Goal: Task Accomplishment & Management: Manage account settings

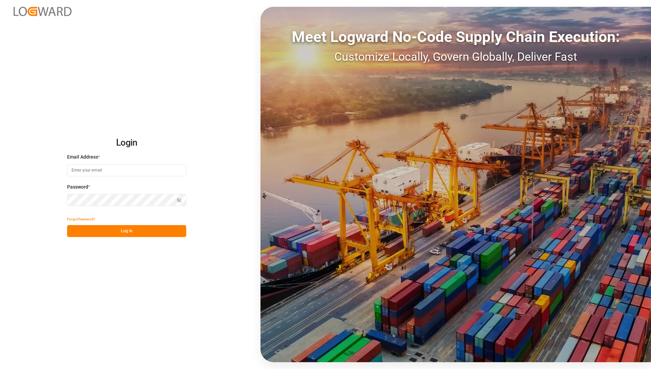
click at [98, 172] on input at bounding box center [126, 170] width 119 height 12
type input "[EMAIL_ADDRESS][PERSON_NAME][DOMAIN_NAME]"
click at [73, 308] on div "Login Email Address * [EMAIL_ADDRESS][PERSON_NAME][DOMAIN_NAME] Password * Show…" at bounding box center [325, 184] width 651 height 369
click at [122, 232] on button "Log In" at bounding box center [126, 231] width 119 height 12
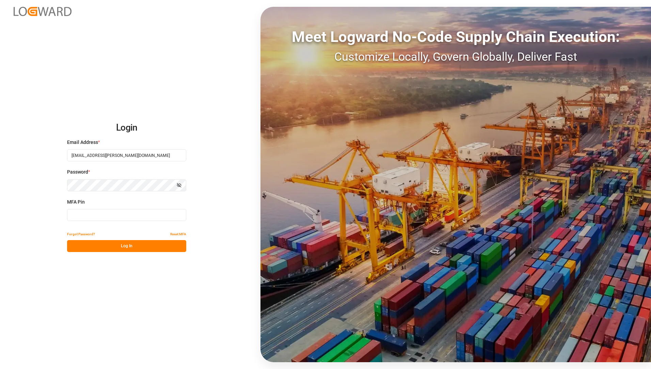
click at [122, 212] on input at bounding box center [126, 215] width 119 height 12
type input "366577"
click at [168, 249] on button "Log In" at bounding box center [126, 246] width 119 height 12
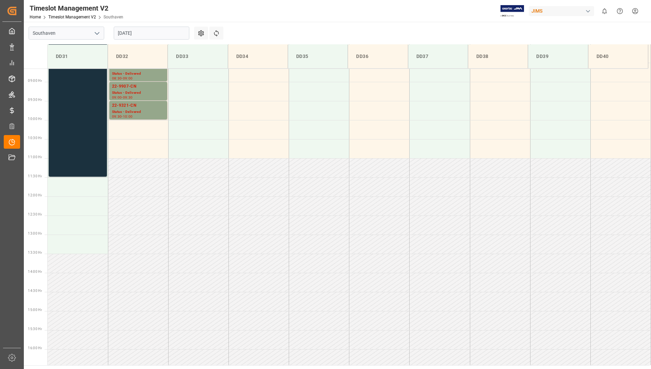
scroll to position [207, 0]
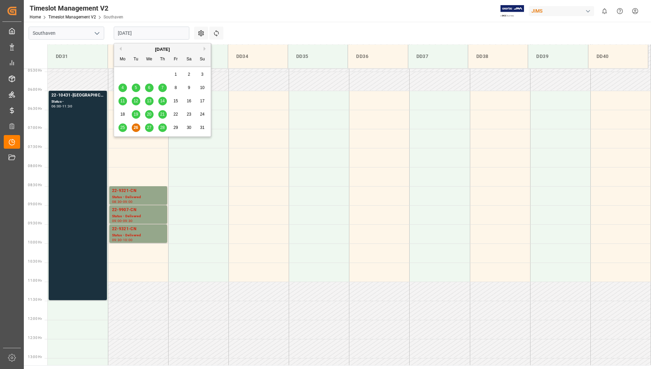
click at [151, 33] on input "[DATE]" at bounding box center [152, 33] width 76 height 13
click at [150, 127] on span "27" at bounding box center [149, 127] width 4 height 5
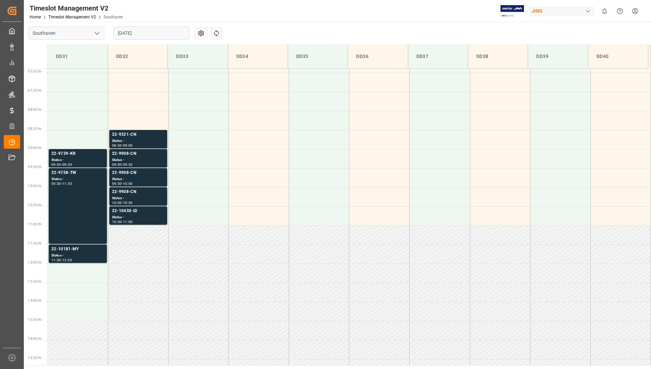
scroll to position [263, 0]
click at [140, 217] on div "Status -" at bounding box center [138, 218] width 52 height 6
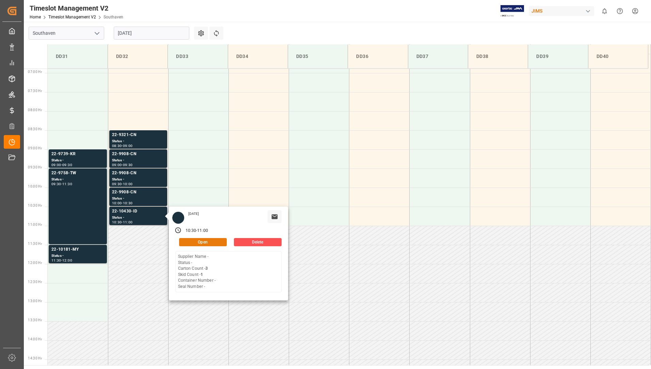
click at [186, 241] on button "Open" at bounding box center [203, 242] width 48 height 8
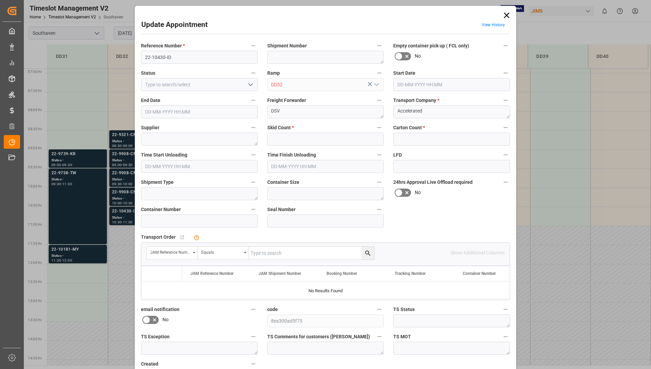
type input "1"
type input "3"
type input "[DATE] 10:30"
type input "[DATE] 11:00"
type input "[DATE] 15:44"
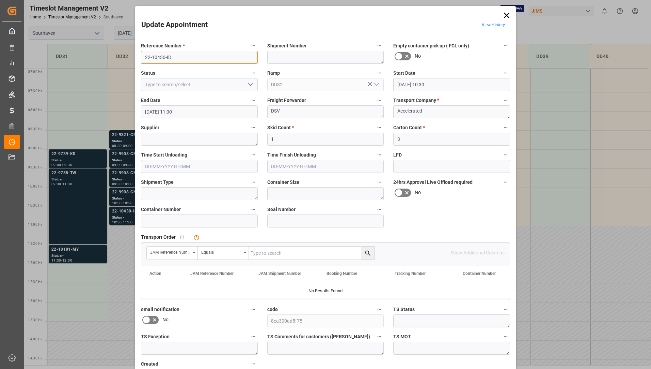
drag, startPoint x: 143, startPoint y: 60, endPoint x: 173, endPoint y: 60, distance: 30.3
click at [173, 60] on input "22-10430-ID" at bounding box center [199, 57] width 117 height 13
click at [507, 13] on icon at bounding box center [507, 16] width 10 height 10
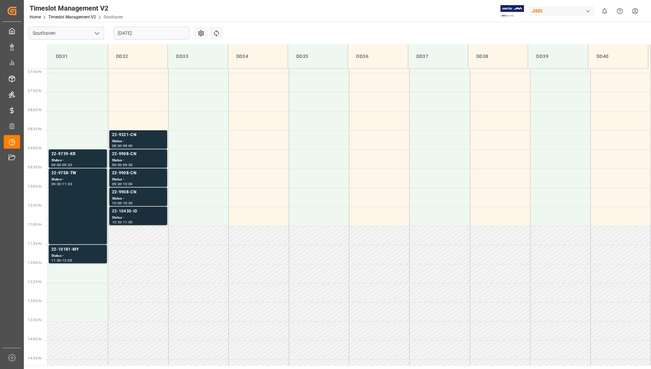
click at [125, 213] on div "22-10430-ID" at bounding box center [138, 211] width 52 height 7
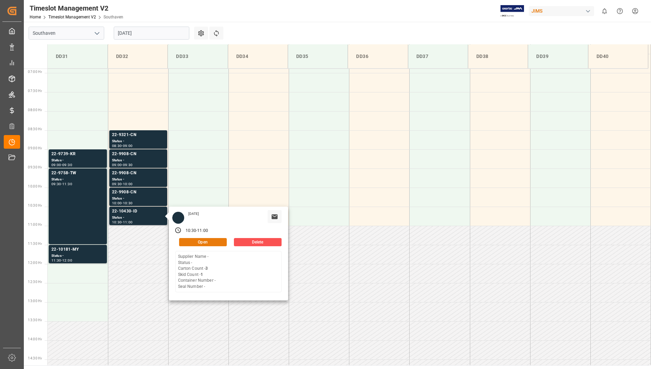
click at [184, 238] on button "Open" at bounding box center [203, 242] width 48 height 8
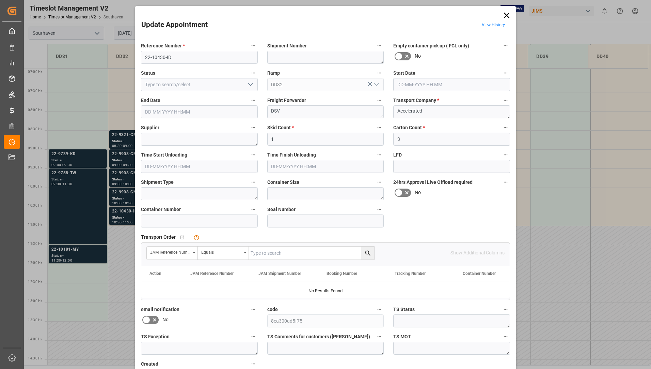
type input "[DATE] 10:30"
type input "[DATE] 11:00"
type input "[DATE] 15:44"
click at [505, 14] on icon at bounding box center [507, 16] width 10 height 10
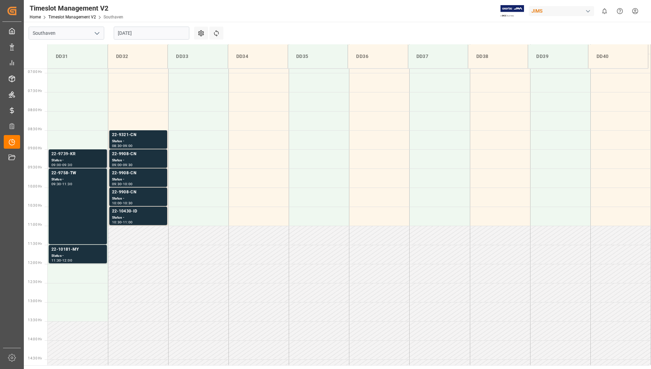
click at [70, 159] on div "Status -" at bounding box center [77, 160] width 53 height 6
click at [70, 186] on div "22-9758-TW Status - 09:30 - 11:30" at bounding box center [77, 206] width 53 height 73
click at [63, 250] on div "22-10181-MY" at bounding box center [77, 249] width 53 height 7
click at [88, 154] on div "22-9739-KR" at bounding box center [77, 154] width 53 height 7
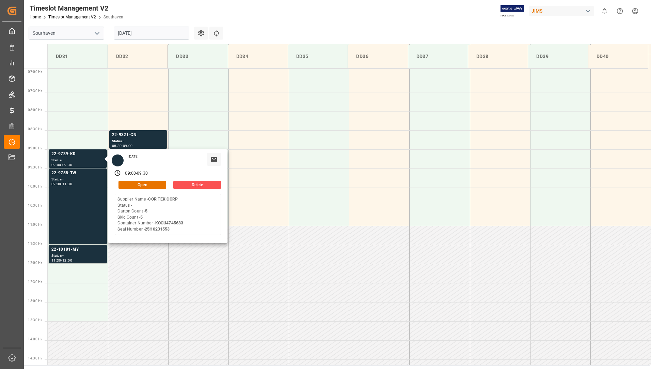
click at [164, 30] on input "[DATE]" at bounding box center [152, 33] width 76 height 13
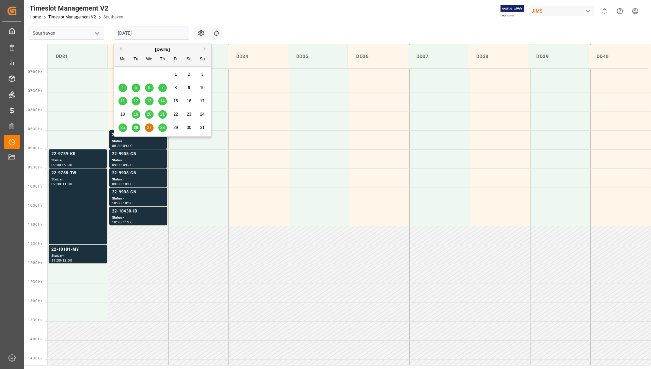
click at [166, 127] on div "28" at bounding box center [162, 128] width 9 height 8
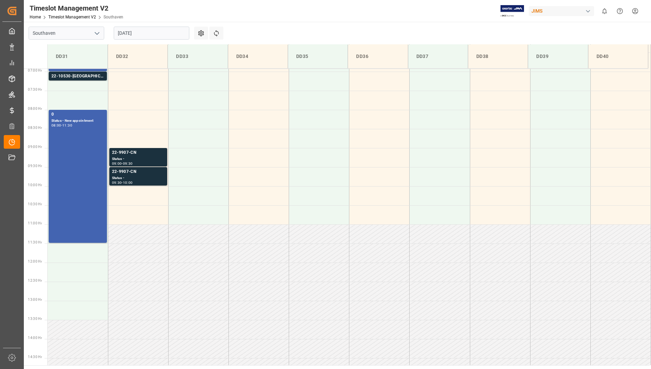
scroll to position [241, 0]
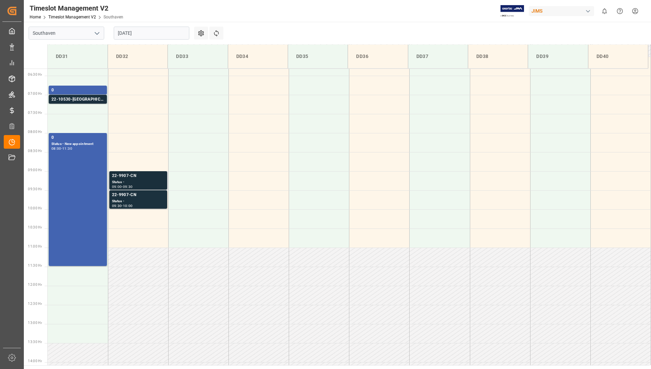
click at [132, 179] on div "Status -" at bounding box center [138, 182] width 52 height 6
click at [134, 196] on div "22-9907-CN" at bounding box center [138, 194] width 52 height 7
click at [95, 179] on div "0 Status - New appointment 08:00 - 11:30" at bounding box center [77, 199] width 53 height 130
click at [83, 101] on div "22-10530-[GEOGRAPHIC_DATA]" at bounding box center [77, 99] width 53 height 7
click at [83, 91] on div "0" at bounding box center [77, 90] width 53 height 7
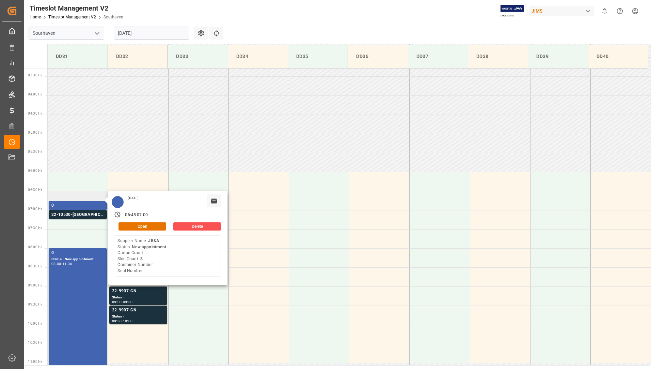
scroll to position [71, 0]
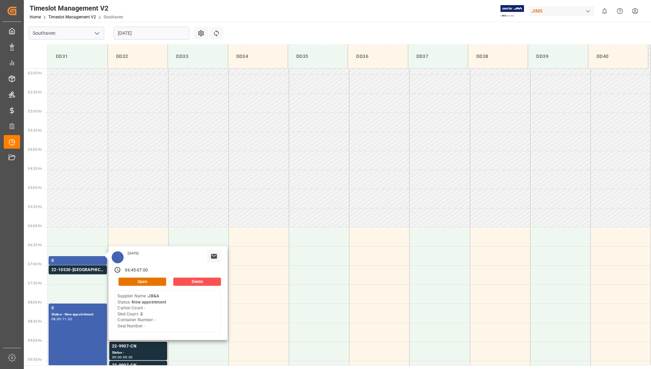
click at [183, 35] on input "[DATE]" at bounding box center [152, 33] width 76 height 13
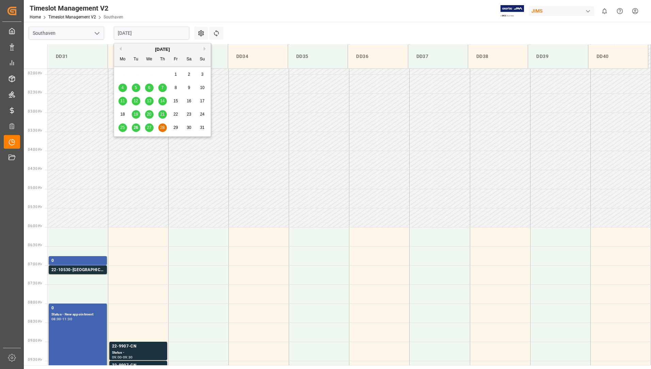
click at [176, 127] on span "29" at bounding box center [175, 127] width 4 height 5
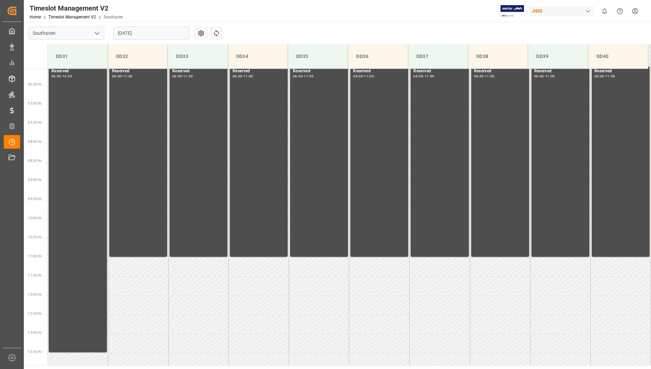
scroll to position [241, 0]
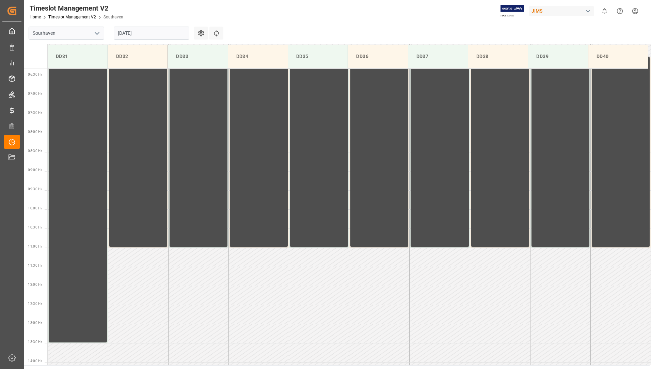
click at [163, 33] on input "[DATE]" at bounding box center [152, 33] width 76 height 13
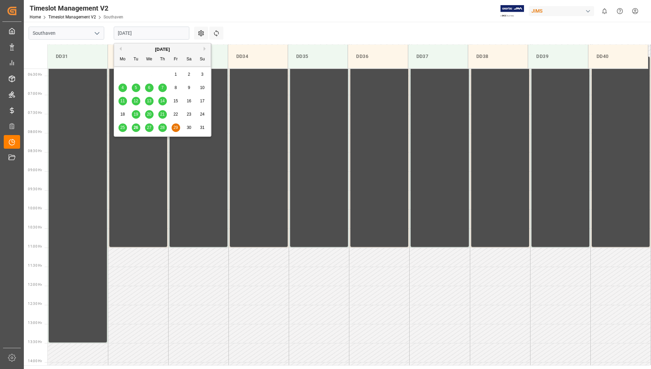
click at [205, 48] on button "Next Month" at bounding box center [206, 49] width 4 height 4
click at [121, 74] on div "1" at bounding box center [123, 75] width 9 height 8
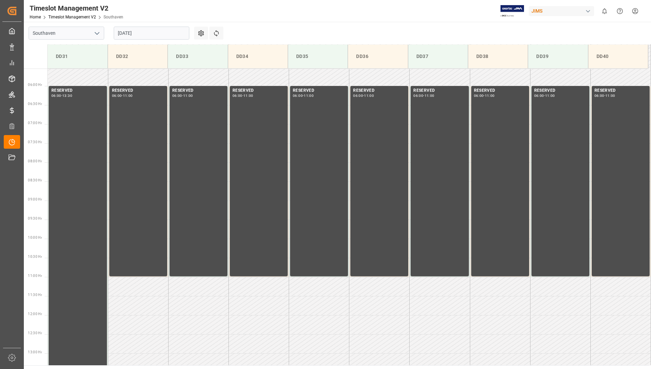
scroll to position [173, 0]
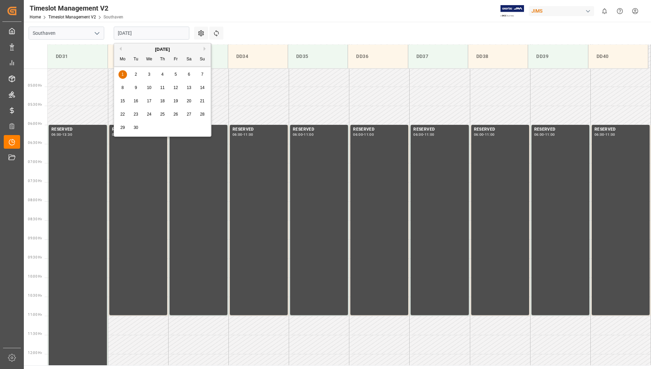
click at [160, 32] on input "[DATE]" at bounding box center [152, 33] width 76 height 13
click at [175, 74] on span "5" at bounding box center [176, 74] width 2 height 5
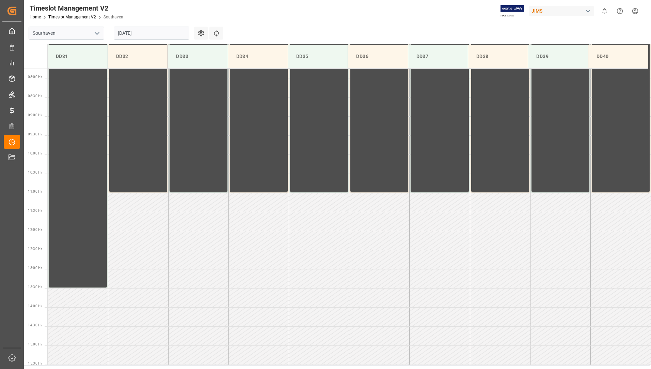
scroll to position [241, 0]
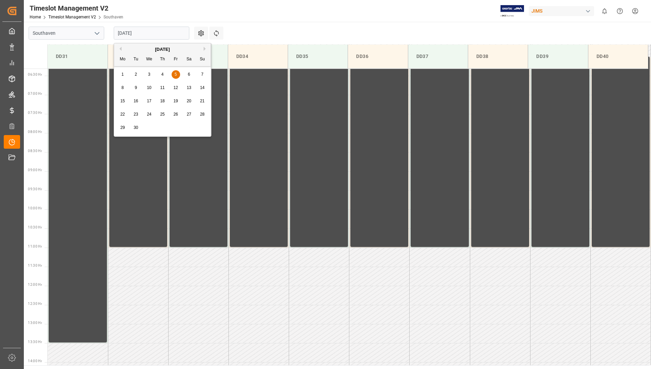
click at [160, 33] on input "[DATE]" at bounding box center [152, 33] width 76 height 13
click at [162, 28] on input "[DATE]" at bounding box center [152, 33] width 76 height 13
click at [121, 47] on button "Previous Month" at bounding box center [120, 49] width 4 height 4
click at [136, 125] on div "26" at bounding box center [136, 128] width 9 height 8
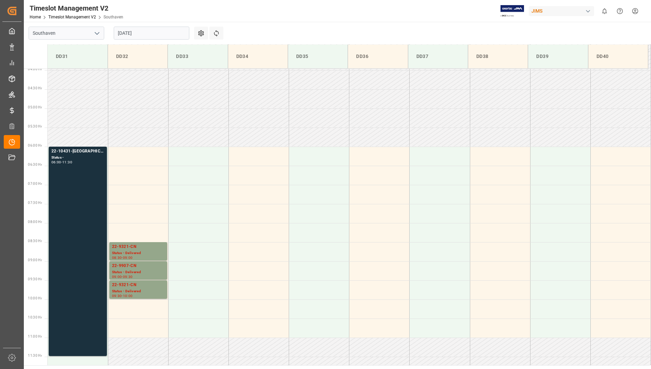
scroll to position [139, 0]
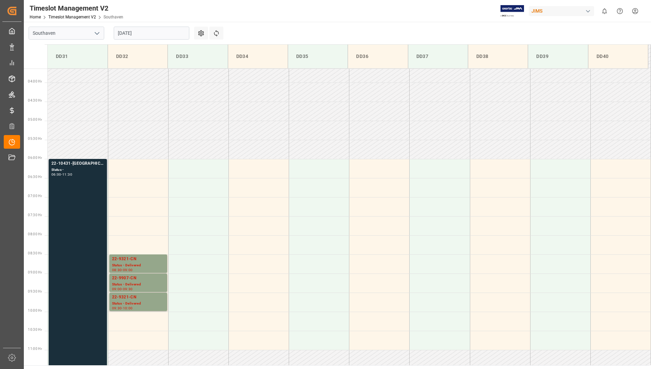
click at [88, 195] on div "22-10431-US Status - 06:00 - 11:30" at bounding box center [77, 263] width 53 height 206
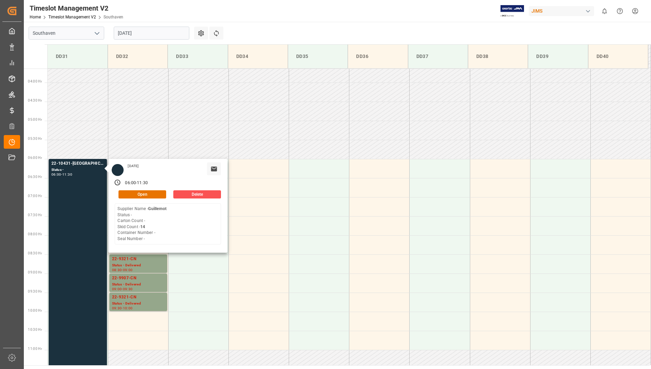
click at [137, 184] on div "-" at bounding box center [136, 183] width 1 height 6
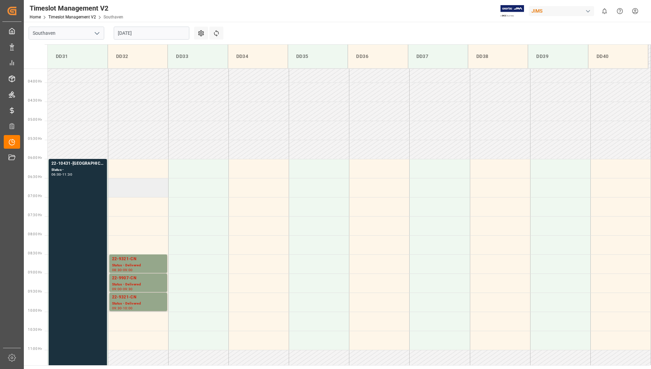
click at [141, 190] on td at bounding box center [138, 187] width 60 height 19
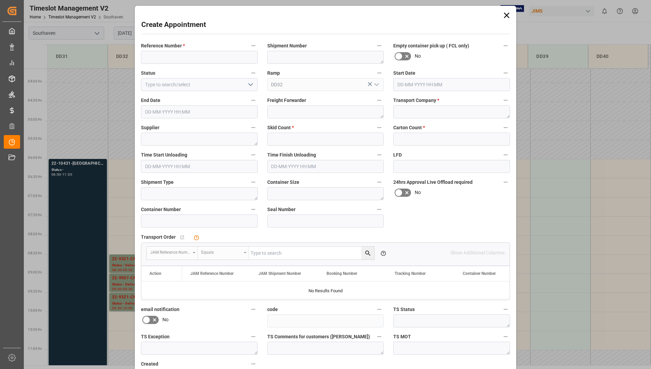
type input "[DATE] 06:30"
type input "[DATE] 07:00"
click at [94, 172] on div "Create Appointment Reference Number * Shipment Number Empty container pick up (…" at bounding box center [325, 184] width 651 height 369
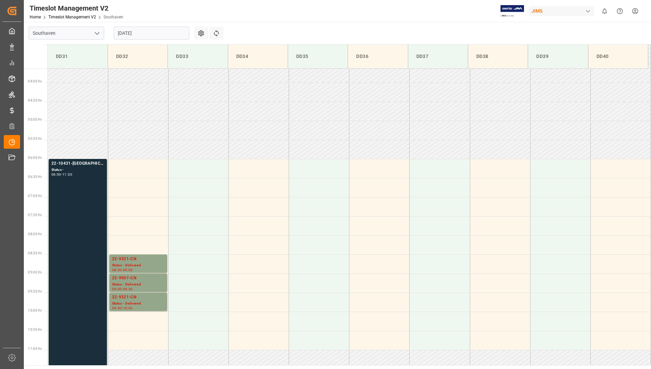
click at [54, 184] on div "22-10431-US Status - 06:00 - 11:30" at bounding box center [77, 263] width 53 height 206
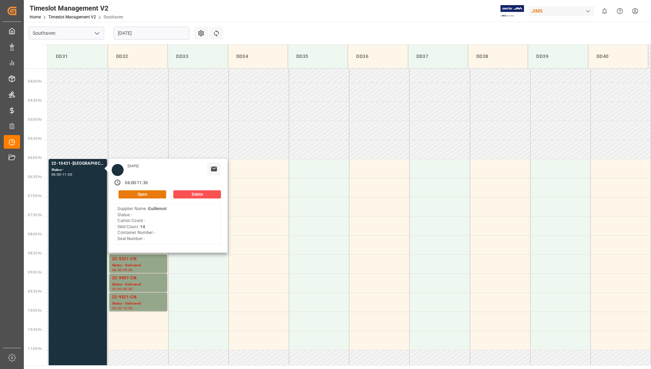
click at [153, 193] on button "Open" at bounding box center [143, 194] width 48 height 8
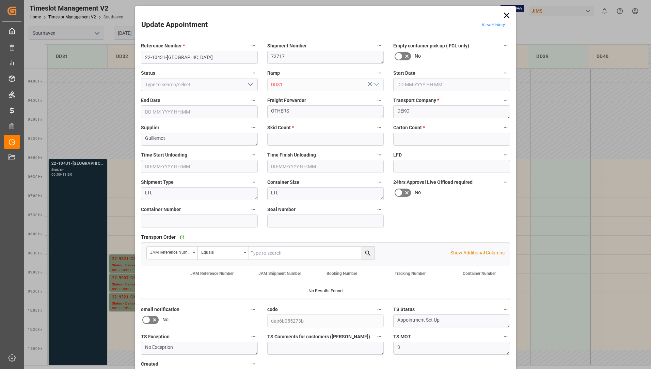
type input "14"
type input "0"
type input "[DATE] 06:00"
type input "[DATE] 11:30"
type input "[DATE] 14:14"
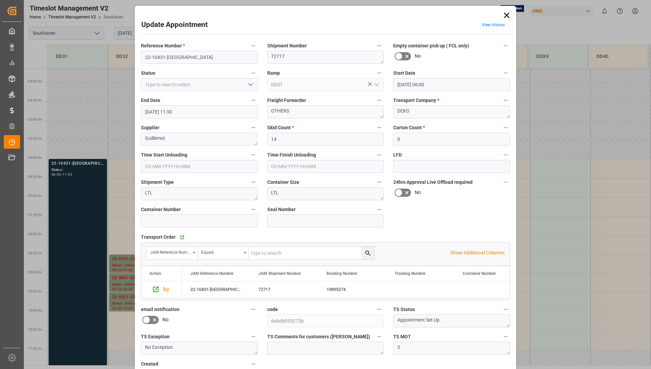
click at [248, 83] on icon "open menu" at bounding box center [251, 84] width 8 height 8
click at [214, 116] on div "Completed" at bounding box center [199, 114] width 116 height 15
type input "Completed"
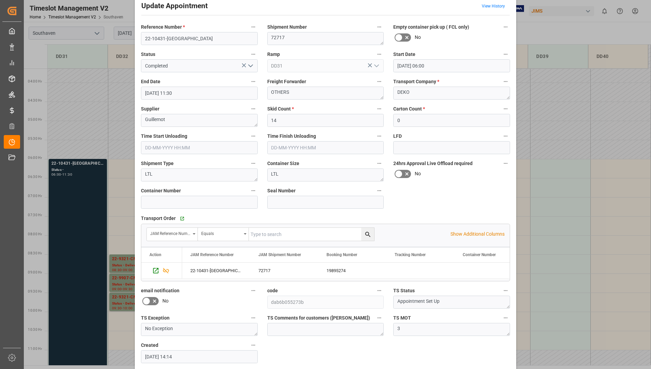
scroll to position [48, 0]
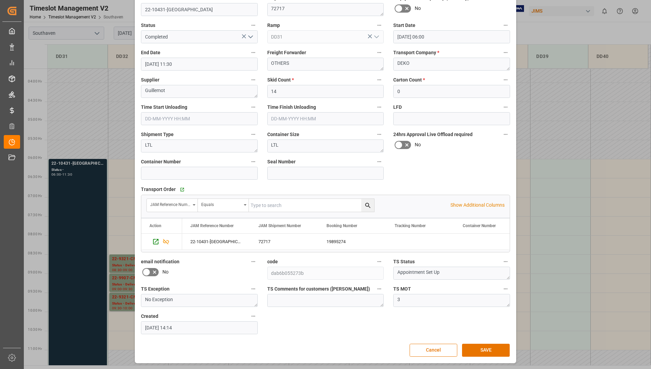
click at [473, 342] on div "Update Appointment View History Reference Number * 22-10431-US Shipment Number …" at bounding box center [326, 160] width 378 height 401
click at [473, 350] on button "SAVE" at bounding box center [486, 349] width 48 height 13
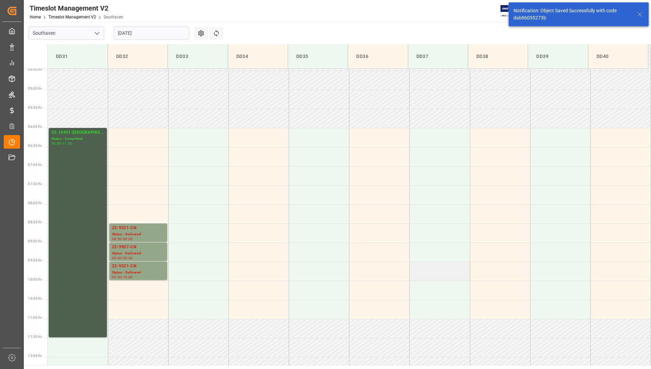
scroll to position [170, 0]
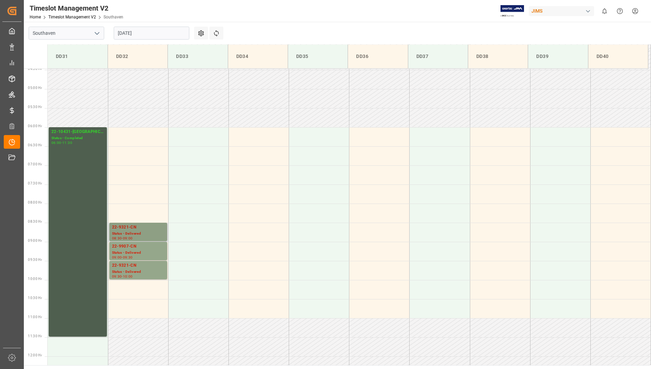
click at [160, 237] on div "08:30 - 09:00" at bounding box center [138, 238] width 52 height 4
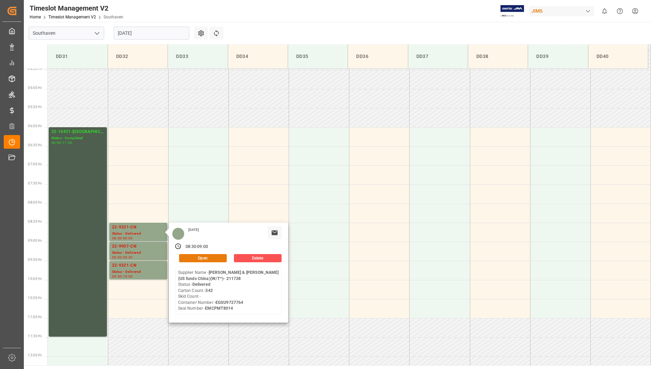
click at [198, 256] on button "Open" at bounding box center [203, 258] width 48 height 8
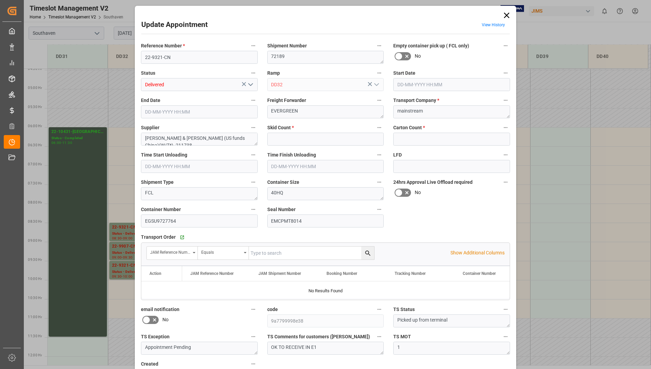
type input "0"
type input "342"
type input "[DATE] 08:30"
type input "[DATE] 09:00"
type input "[DATE] 16:03"
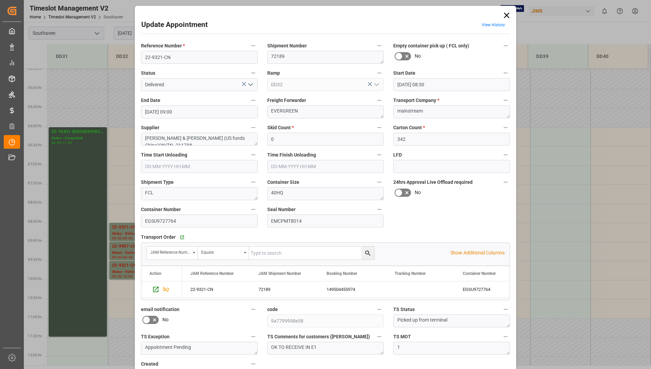
click at [250, 85] on polyline "open menu" at bounding box center [251, 84] width 4 height 2
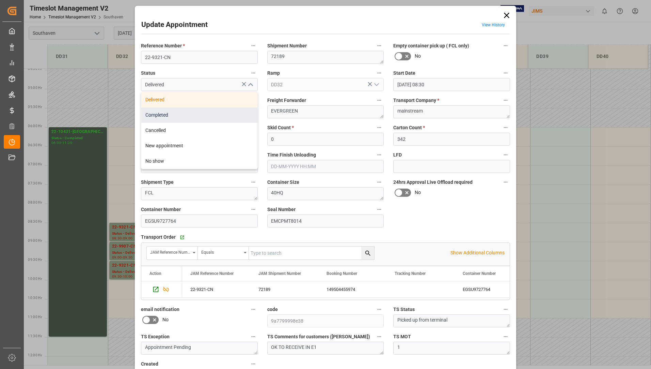
click at [181, 114] on div "Completed" at bounding box center [199, 114] width 116 height 15
type input "Completed"
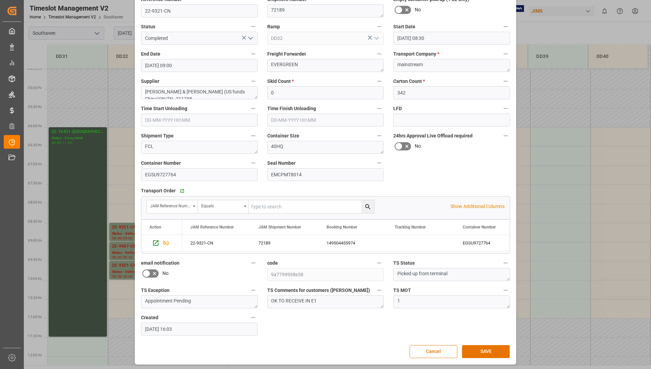
scroll to position [48, 0]
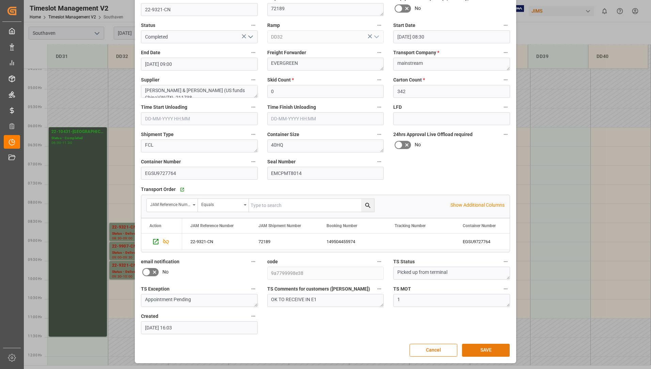
click at [470, 351] on button "SAVE" at bounding box center [486, 349] width 48 height 13
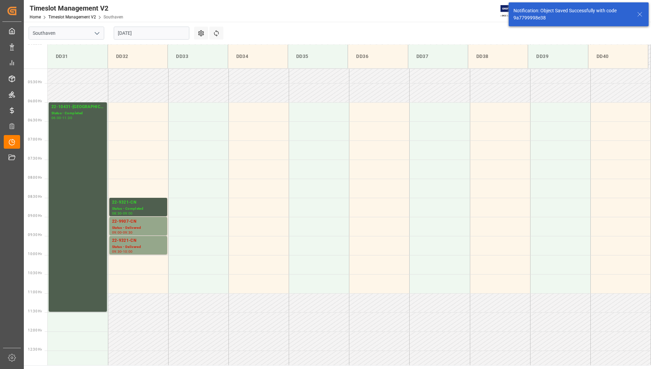
scroll to position [263, 0]
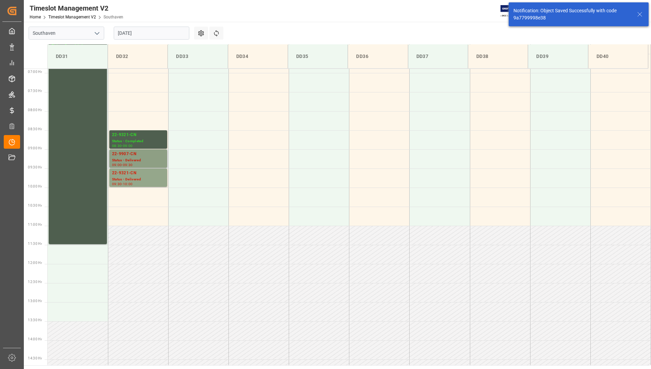
click at [140, 155] on div "22-9907-CN" at bounding box center [138, 154] width 52 height 7
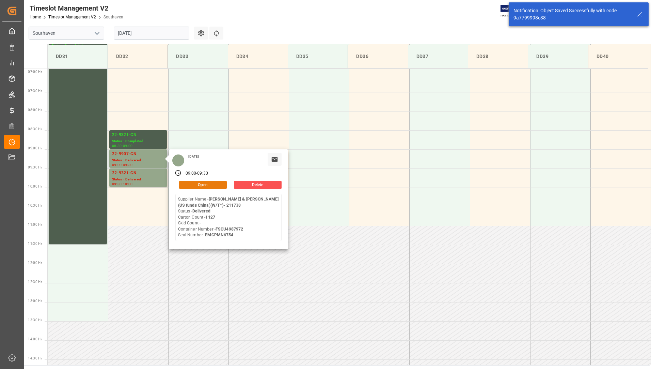
click at [187, 183] on button "Open" at bounding box center [203, 185] width 48 height 8
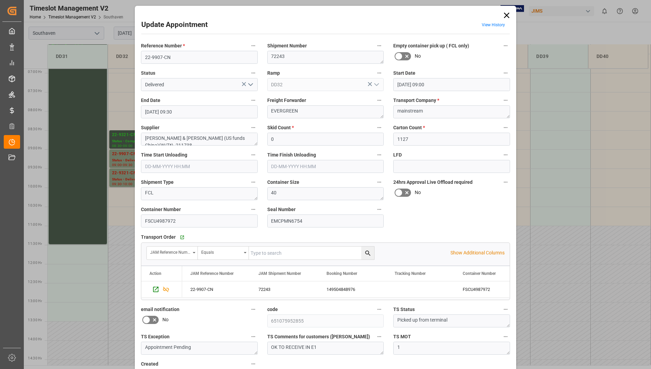
click at [249, 84] on polyline "open menu" at bounding box center [251, 84] width 4 height 2
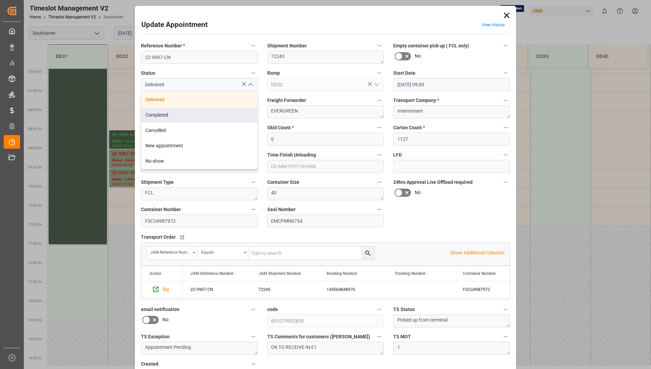
click at [229, 118] on div "Completed" at bounding box center [199, 114] width 116 height 15
type input "Completed"
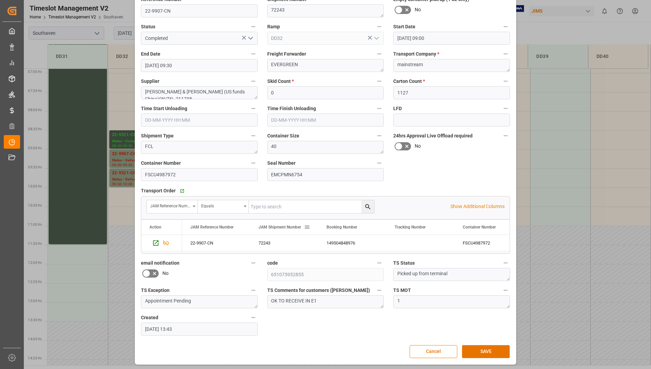
scroll to position [48, 0]
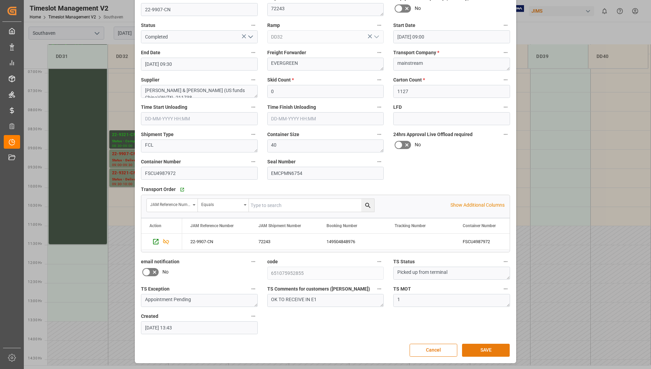
click at [488, 348] on button "SAVE" at bounding box center [486, 349] width 48 height 13
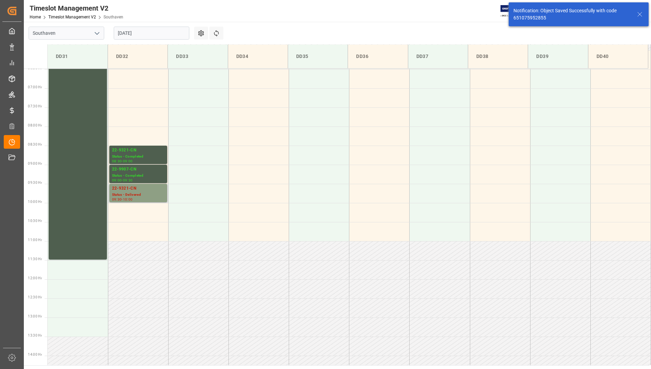
scroll to position [301, 0]
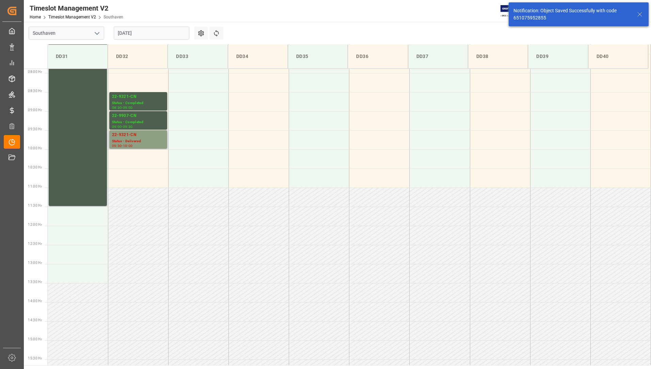
click at [130, 141] on div "Status - Delivered" at bounding box center [138, 141] width 52 height 6
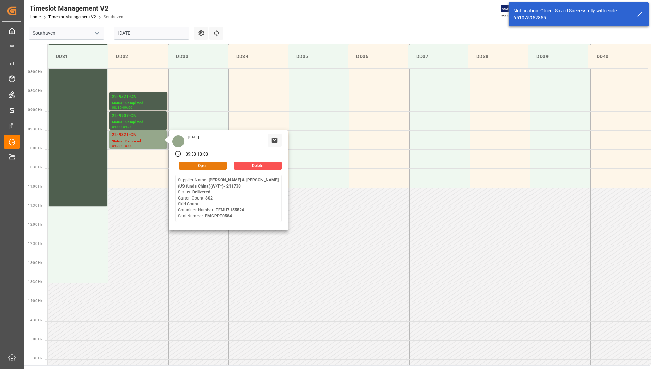
click at [192, 165] on button "Open" at bounding box center [203, 165] width 48 height 8
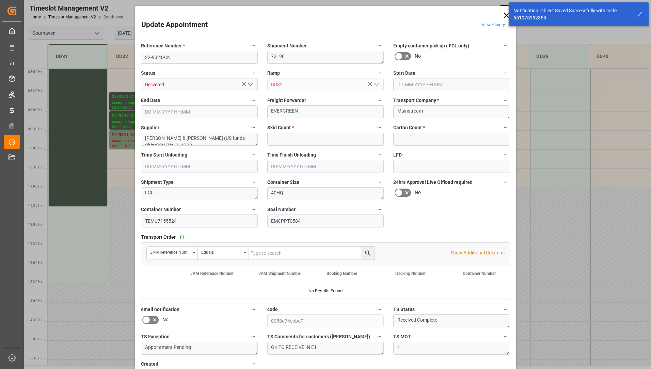
type input "0"
type input "802"
type input "[DATE] 09:30"
type input "[DATE] 10:00"
type input "[DATE] 12:42"
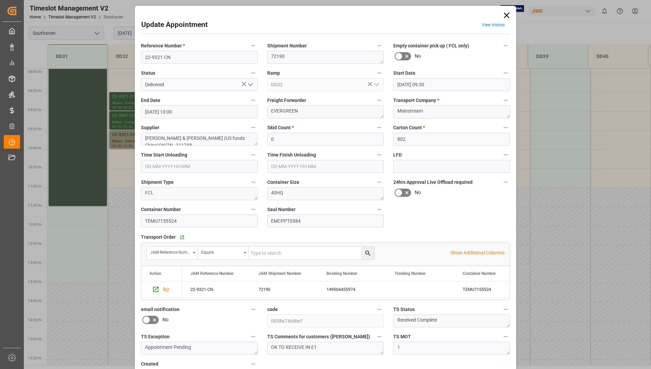
click at [248, 84] on icon "open menu" at bounding box center [251, 84] width 8 height 8
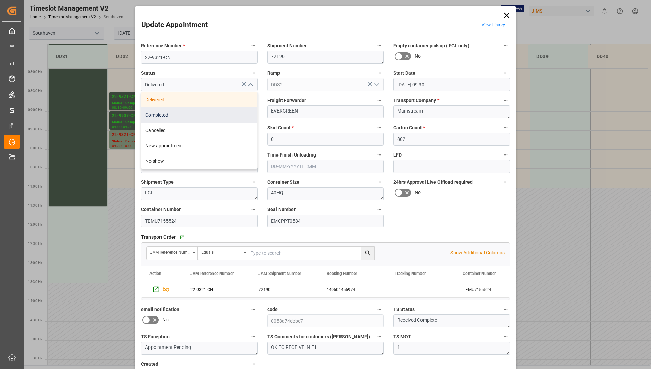
click at [226, 113] on div "Completed" at bounding box center [199, 114] width 116 height 15
type input "Completed"
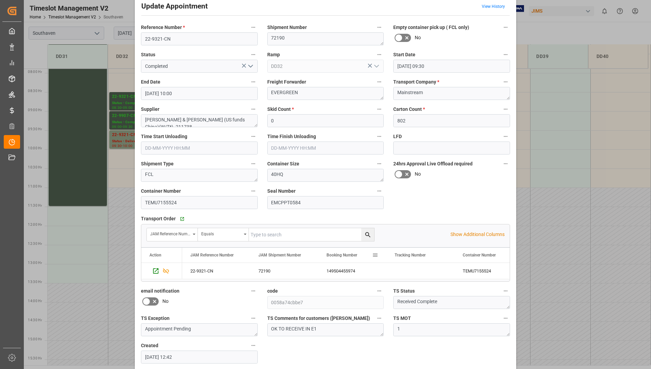
scroll to position [48, 0]
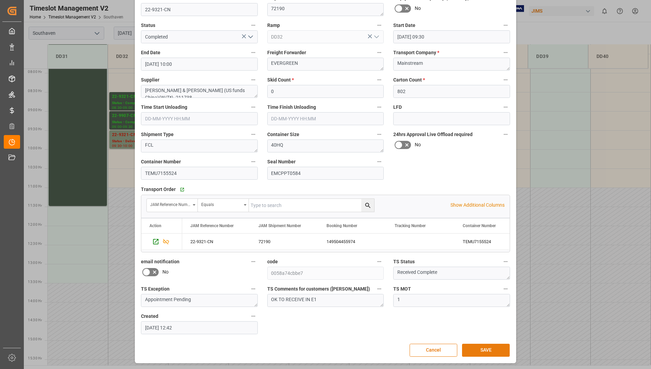
click at [483, 351] on button "SAVE" at bounding box center [486, 349] width 48 height 13
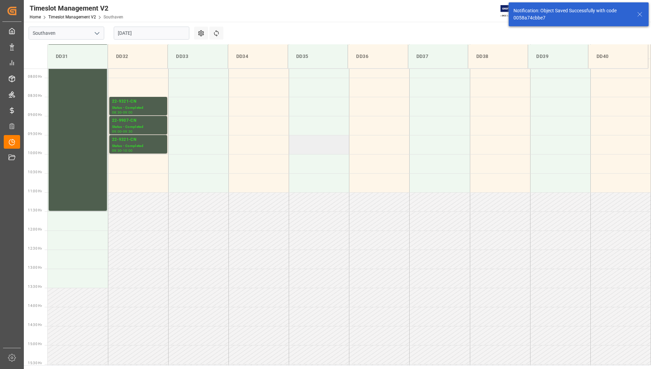
scroll to position [301, 0]
